Goal: Check status: Check status

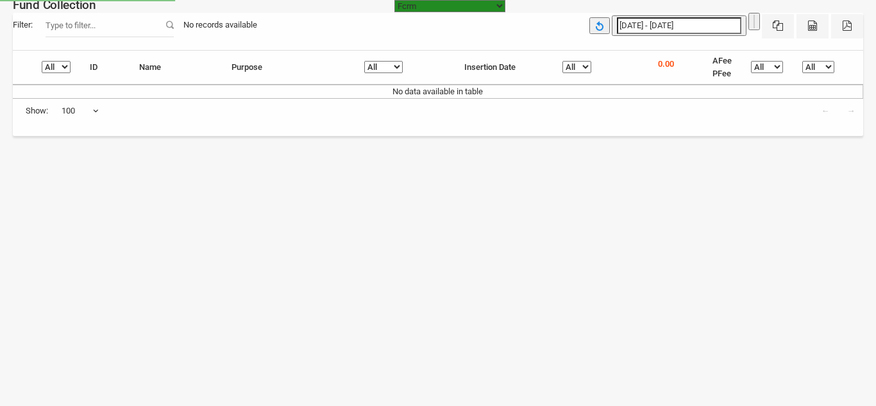
select select "[URL][DOMAIN_NAME]"
select select "100"
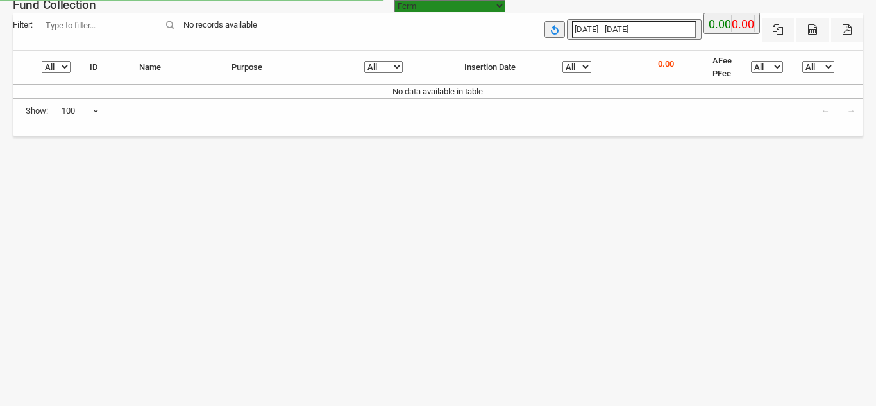
select select "[URL][DOMAIN_NAME]"
select select "100"
type input "[DATE]"
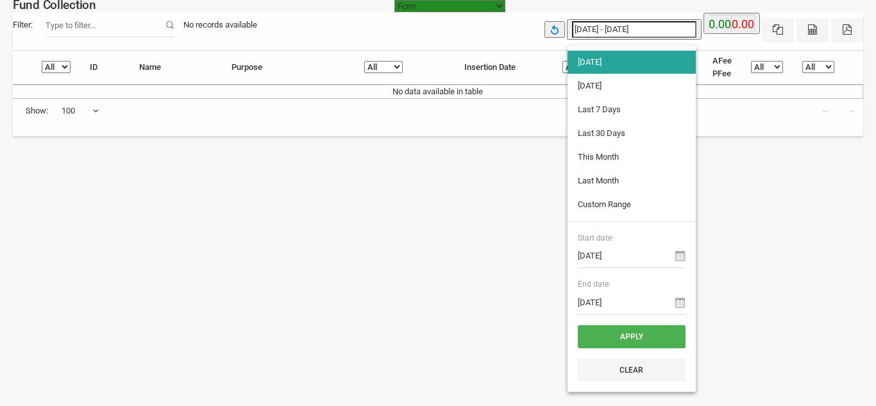
click at [644, 30] on input "12-08-2025 - 12-08-2025" at bounding box center [634, 29] width 124 height 17
type input "[DATE]"
click at [599, 82] on li "[DATE]" at bounding box center [631, 85] width 128 height 23
type input "11-08-2025 - 11-08-2025"
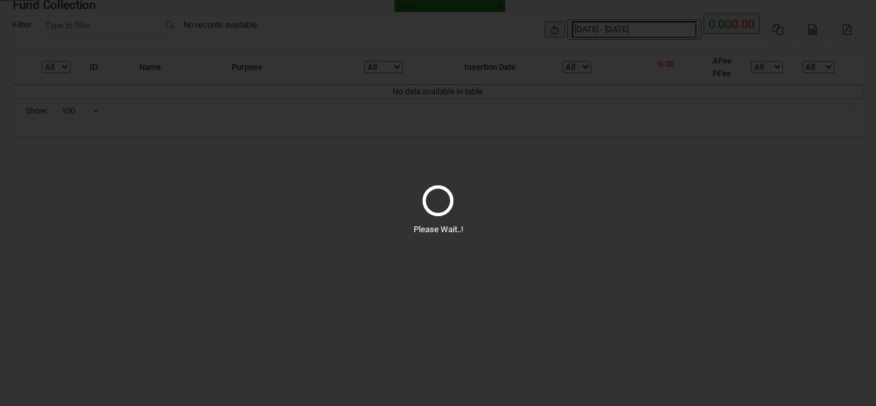
select select "100"
